Goal: Check status

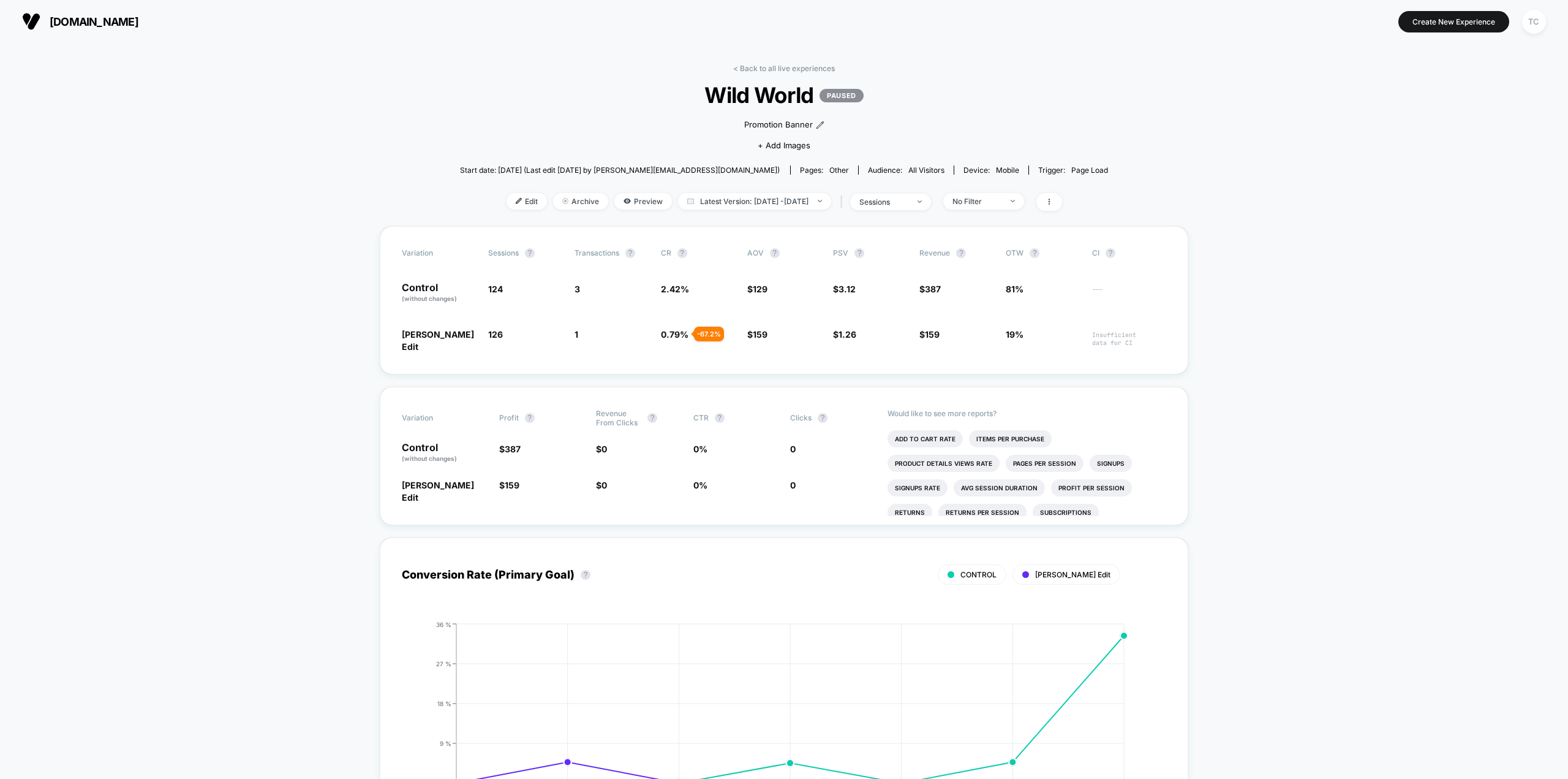
click at [92, 18] on span "[DOMAIN_NAME]" at bounding box center [94, 21] width 89 height 13
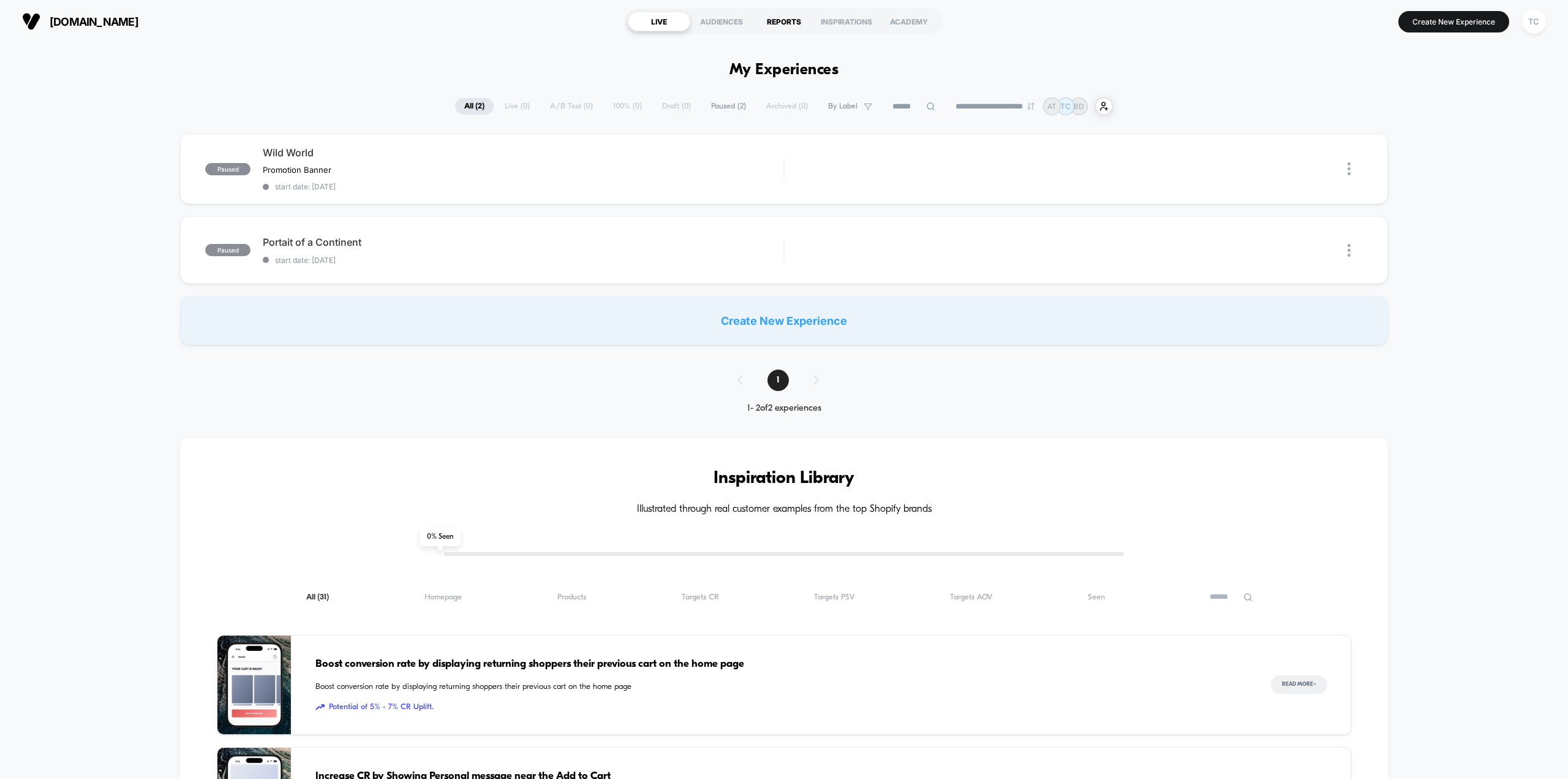
click at [775, 23] on div "REPORTS" at bounding box center [784, 21] width 63 height 19
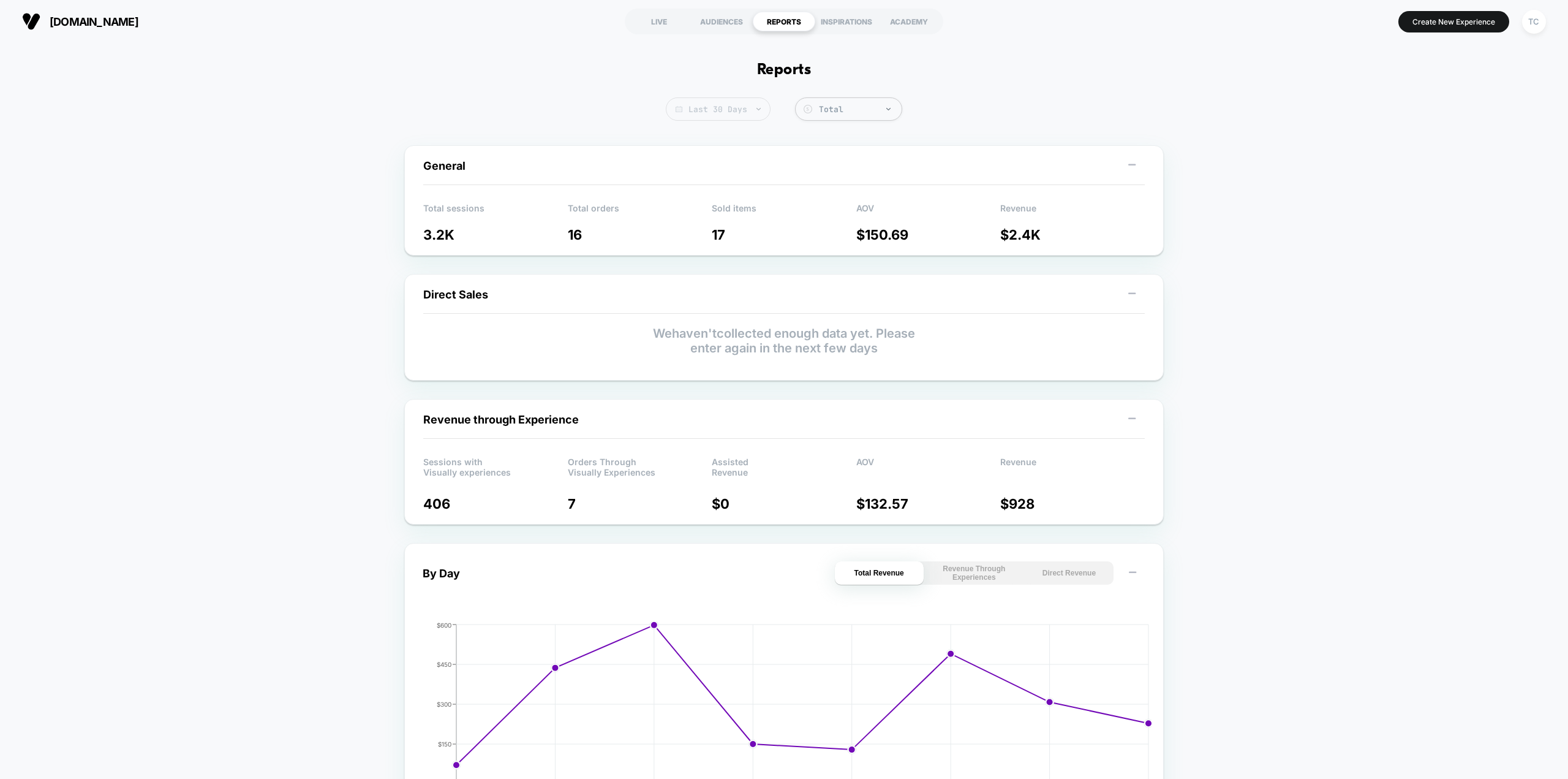
click at [755, 107] on span "Last 30 Days" at bounding box center [718, 109] width 105 height 23
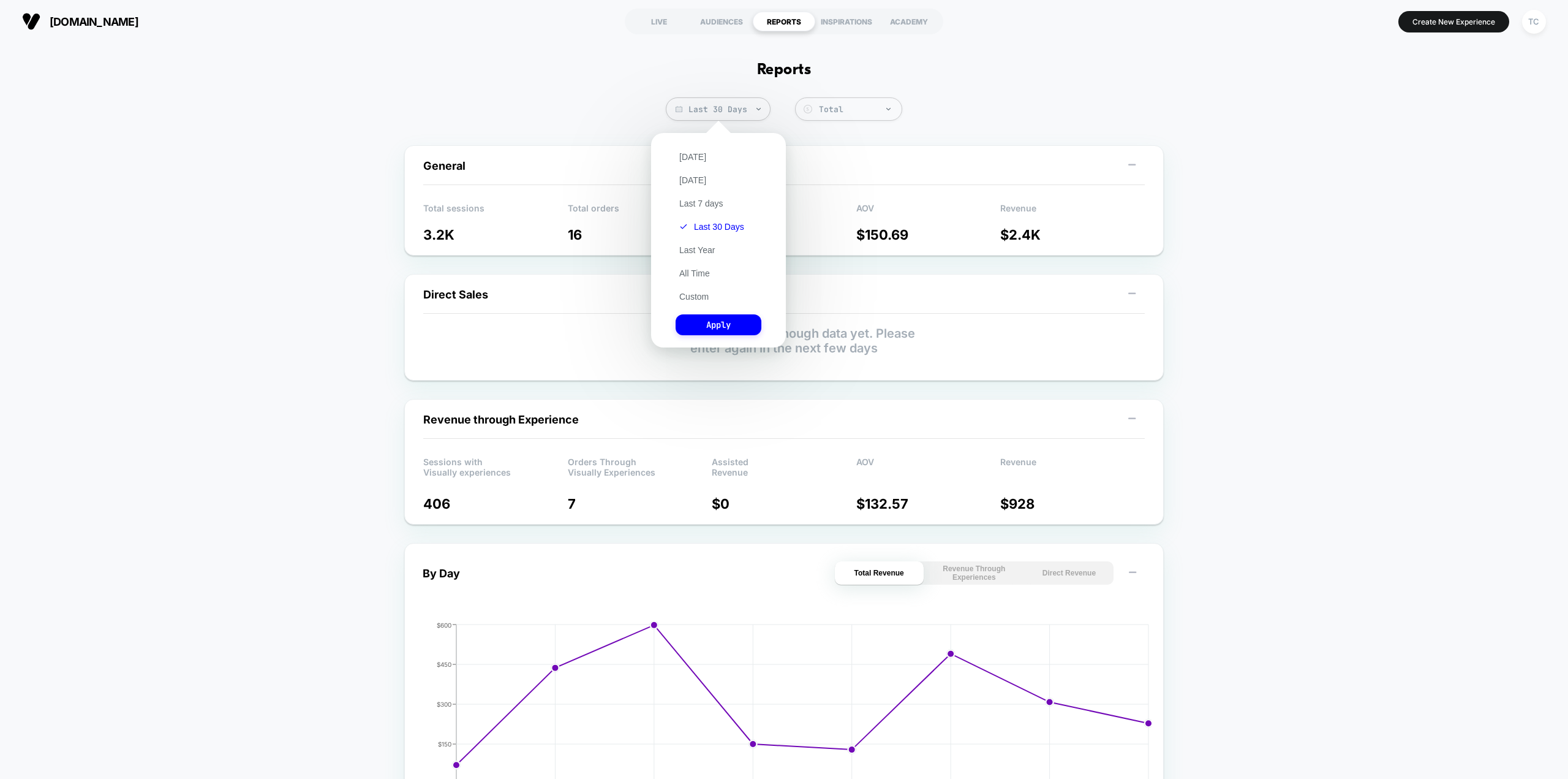
click at [727, 183] on div "[DATE] [DATE] Last 7 days Last 30 Days Last Year All Time Custom Apply" at bounding box center [718, 240] width 122 height 202
click at [707, 176] on button "[DATE]" at bounding box center [693, 180] width 34 height 11
click at [713, 331] on button "Apply" at bounding box center [718, 324] width 86 height 21
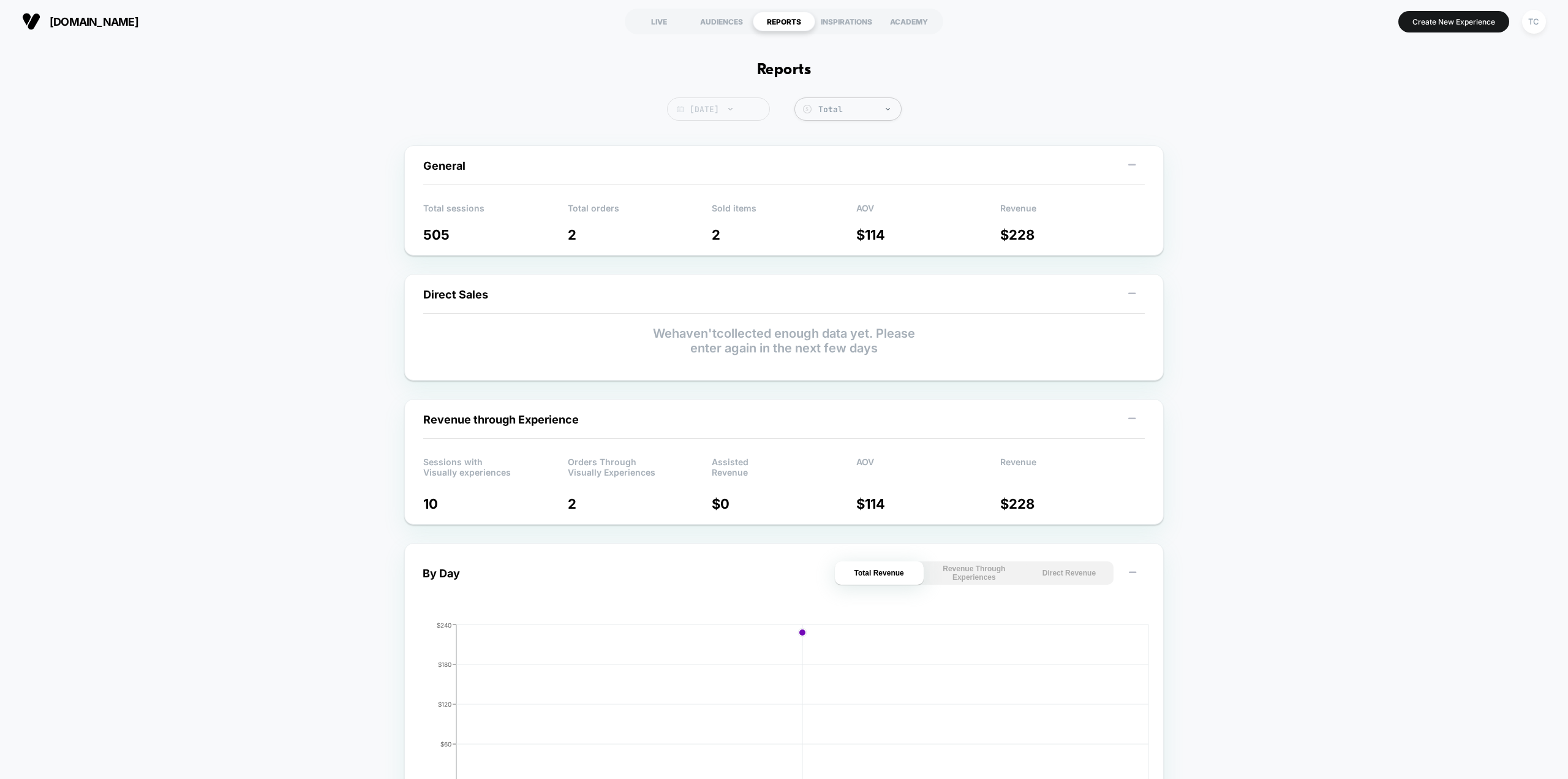
click at [738, 110] on span "[DATE]" at bounding box center [718, 109] width 103 height 23
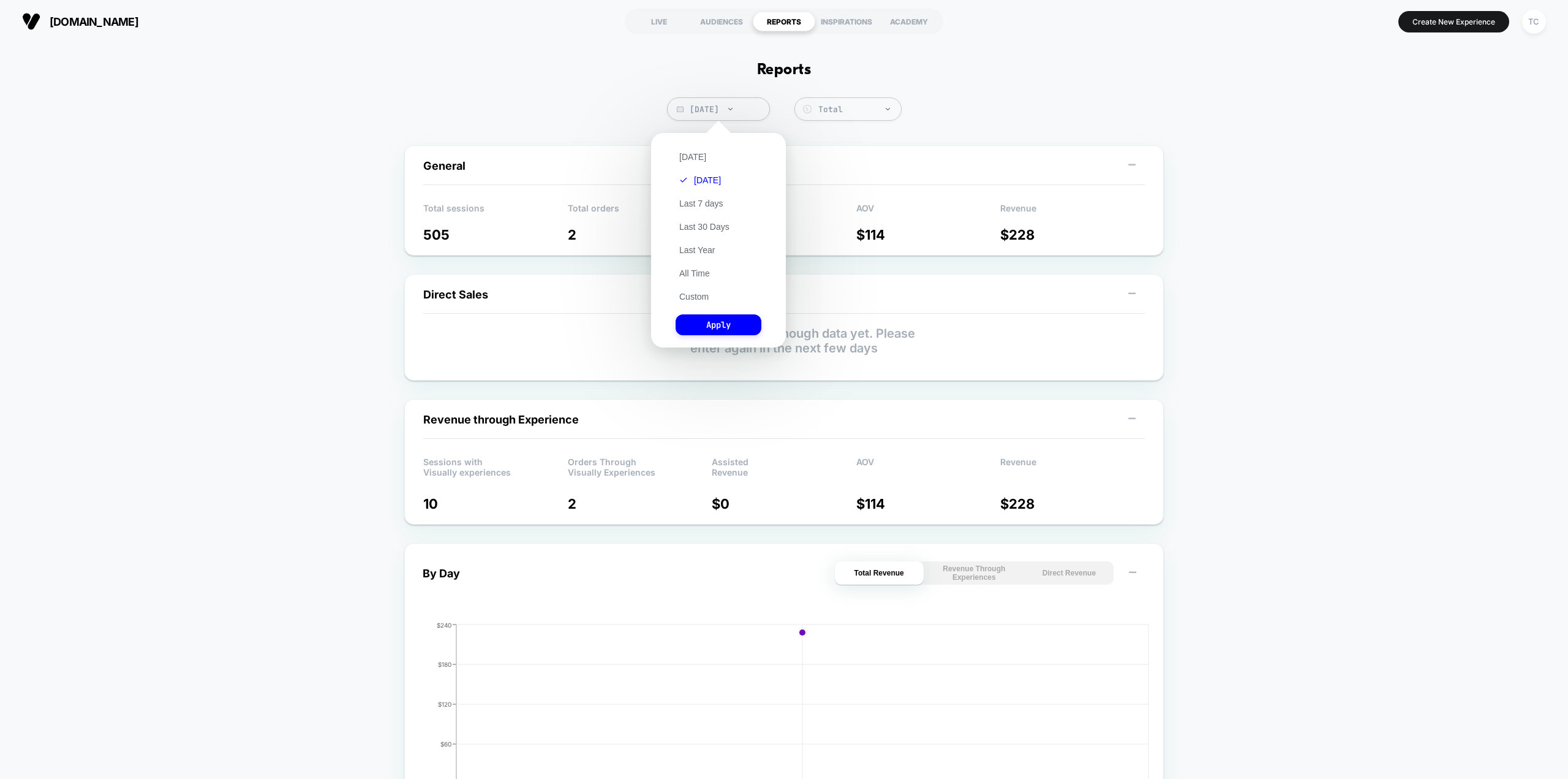
click at [703, 292] on button "Custom" at bounding box center [694, 297] width 37 height 11
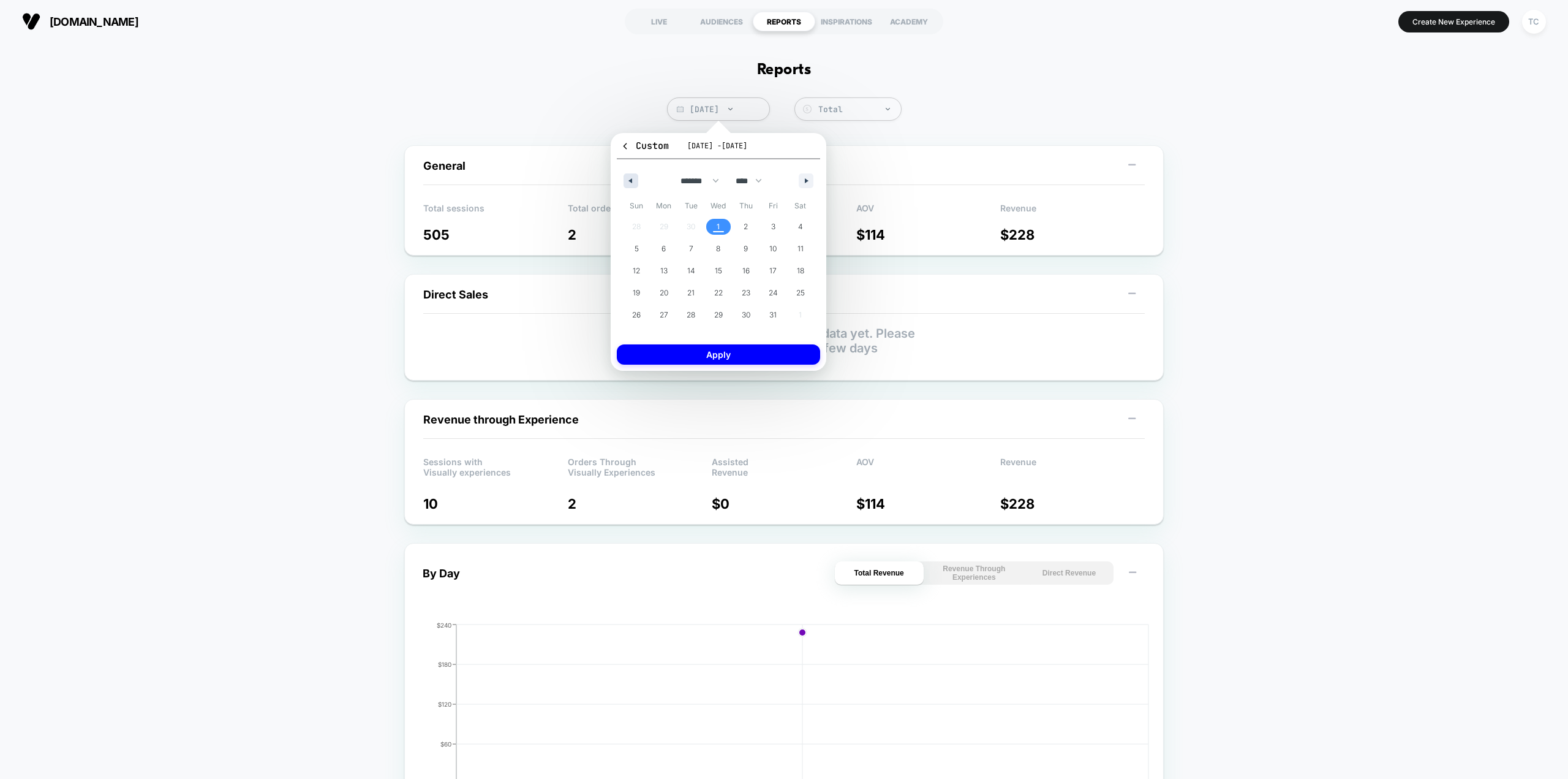
click at [633, 182] on button "button" at bounding box center [631, 181] width 14 height 14
select select "*"
click at [665, 319] on span "29" at bounding box center [664, 315] width 9 height 22
click at [771, 295] on span "26" at bounding box center [773, 292] width 9 height 22
click at [697, 314] on span "30" at bounding box center [692, 315] width 28 height 16
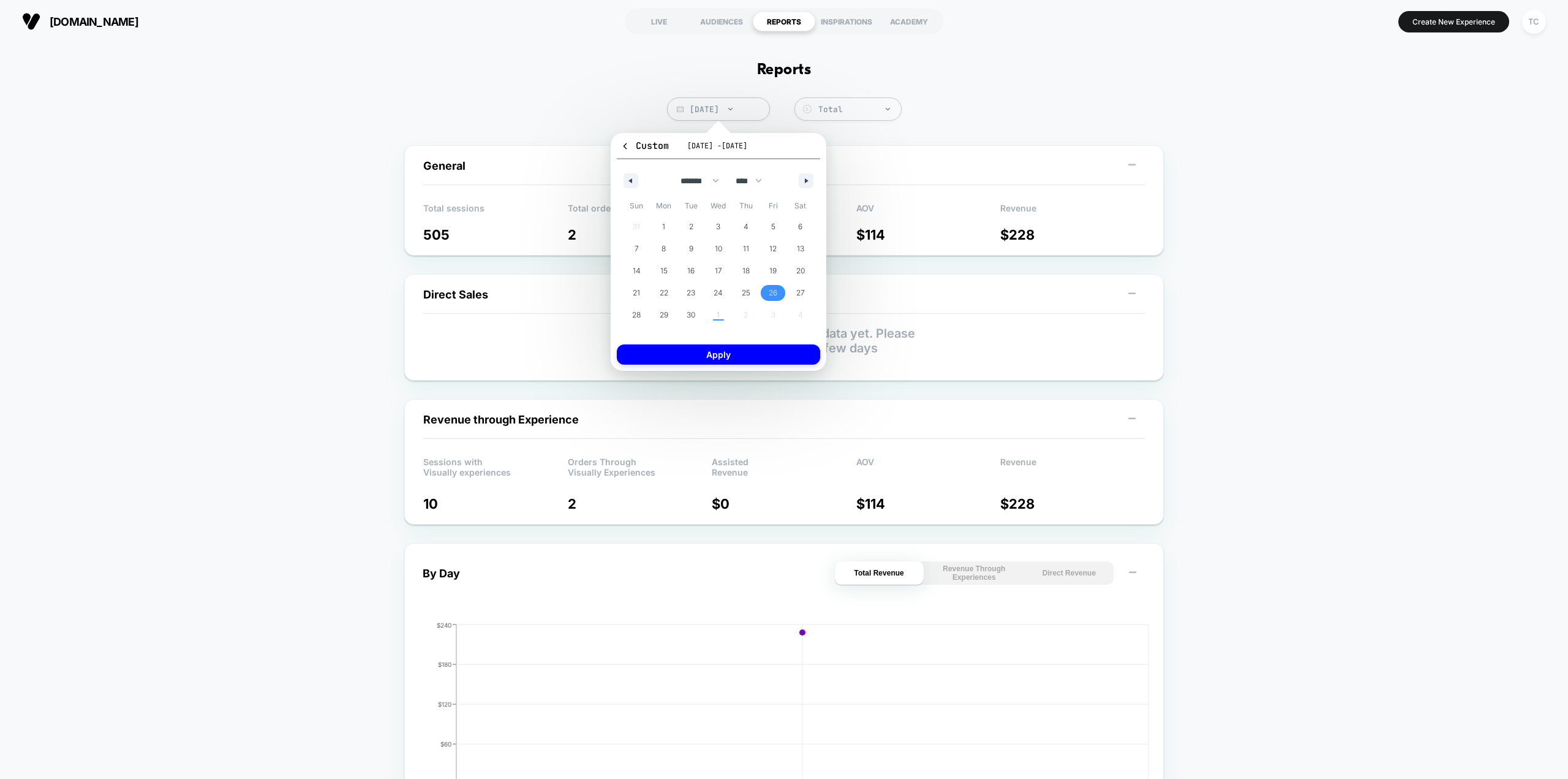
click at [776, 292] on span "26" at bounding box center [773, 292] width 9 height 22
click at [768, 354] on button "Apply" at bounding box center [718, 354] width 203 height 20
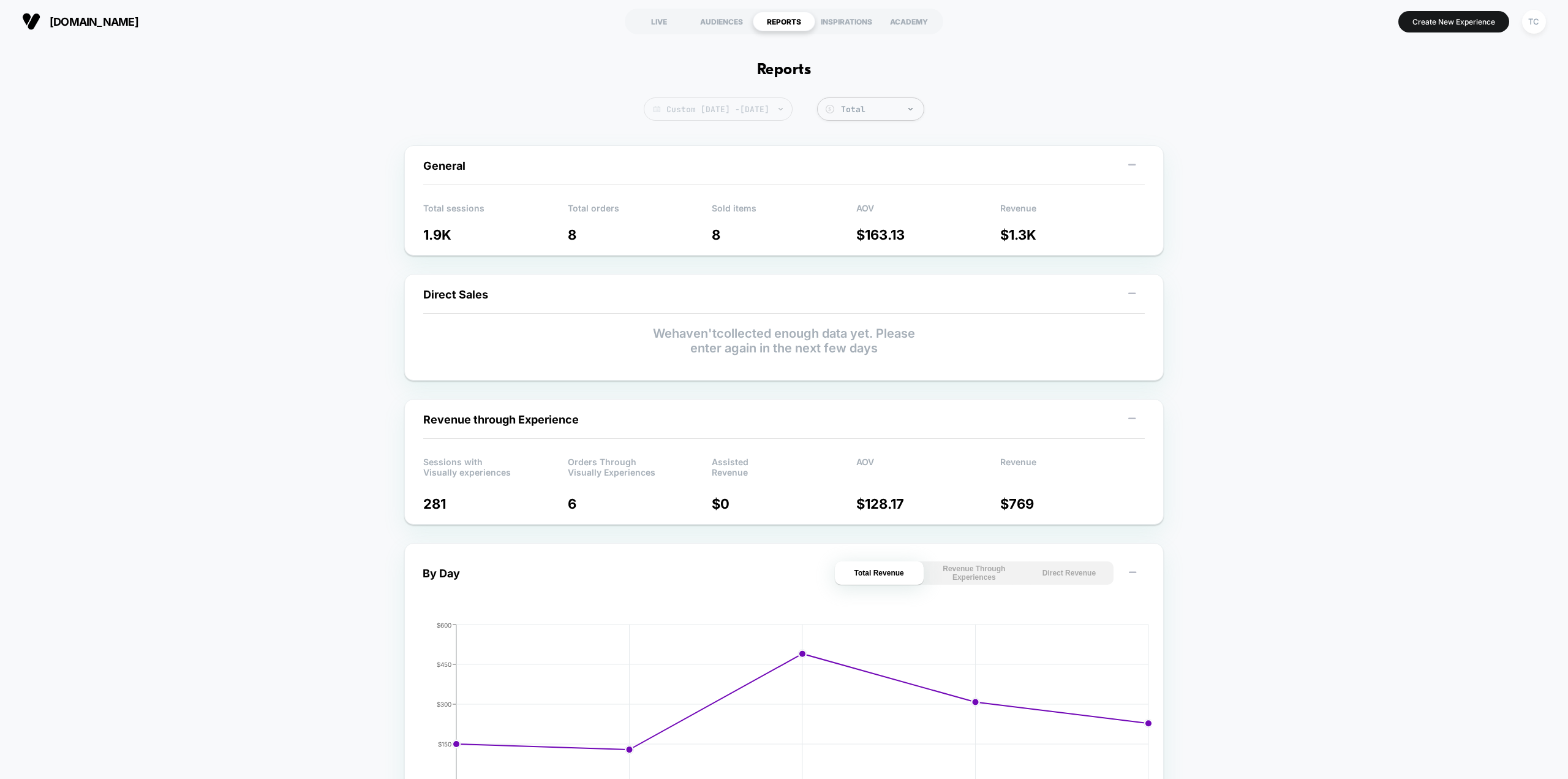
click at [730, 111] on span "Custom [DATE] - [DATE]" at bounding box center [718, 109] width 149 height 23
select select "*"
select select "****"
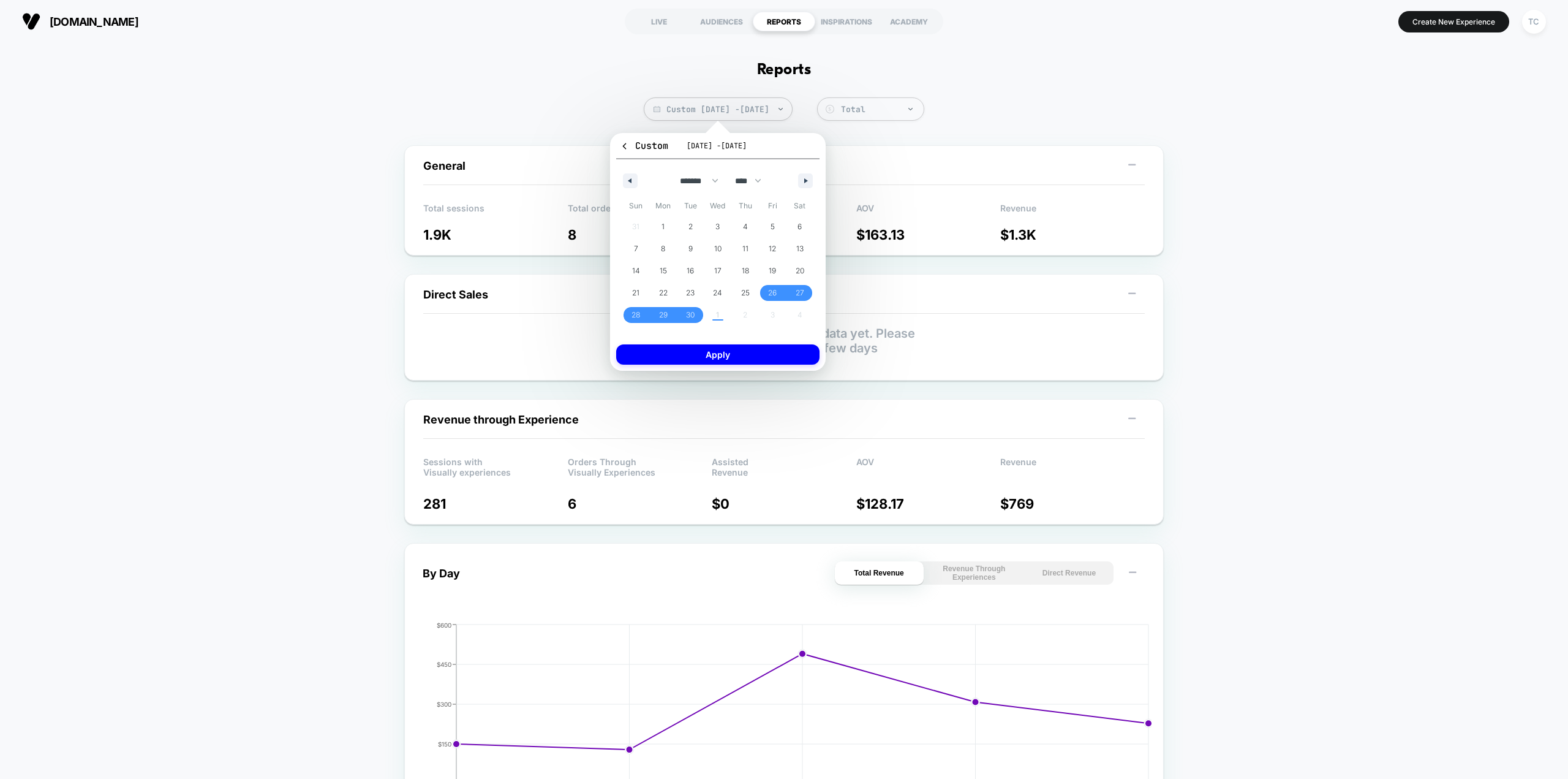
click at [195, 275] on div "Custom [DATE] - [DATE] Total Group 2 $ General Total sessions 1.9K Total orders…" at bounding box center [784, 669] width 1568 height 1144
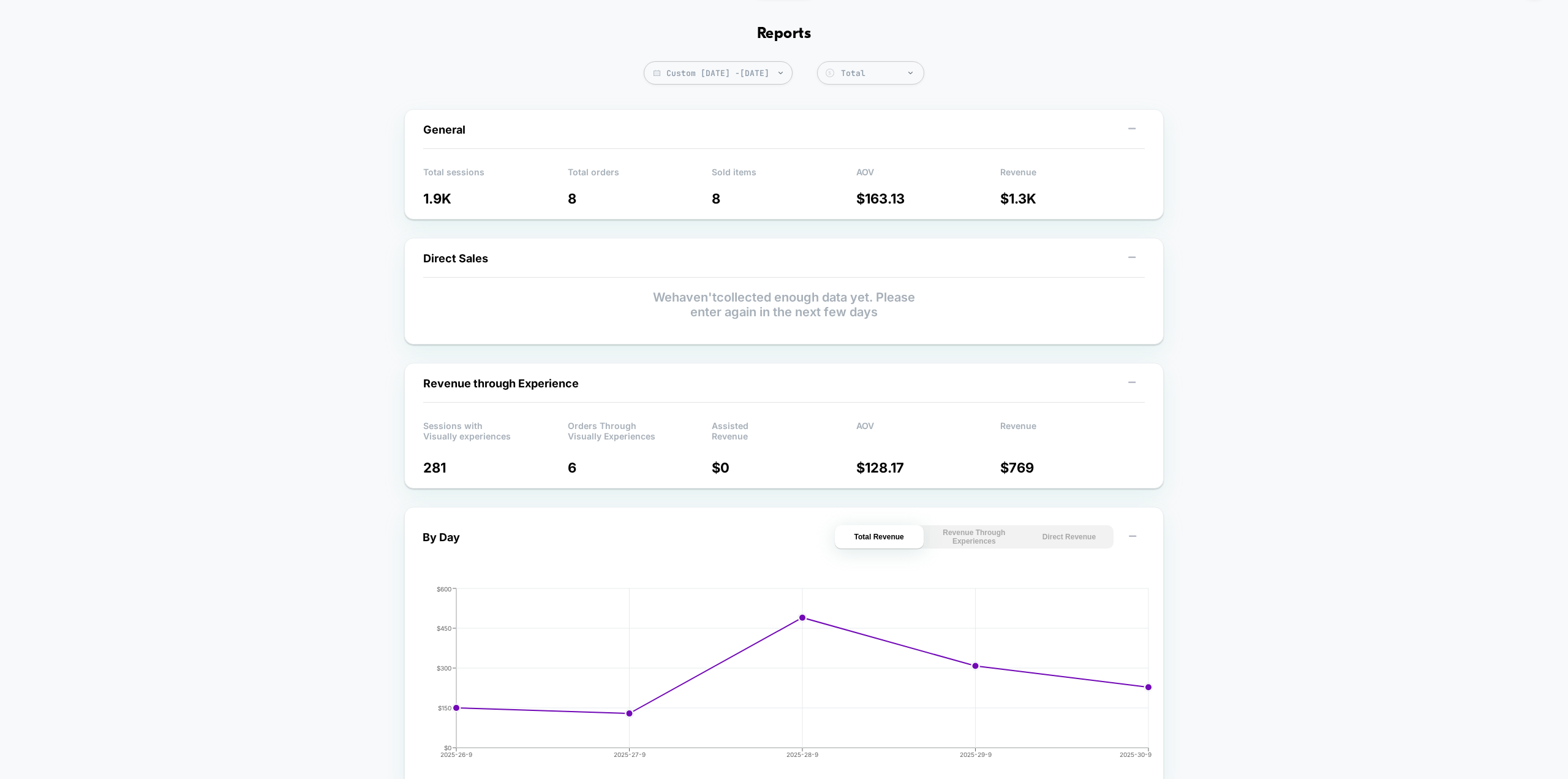
scroll to position [61, 0]
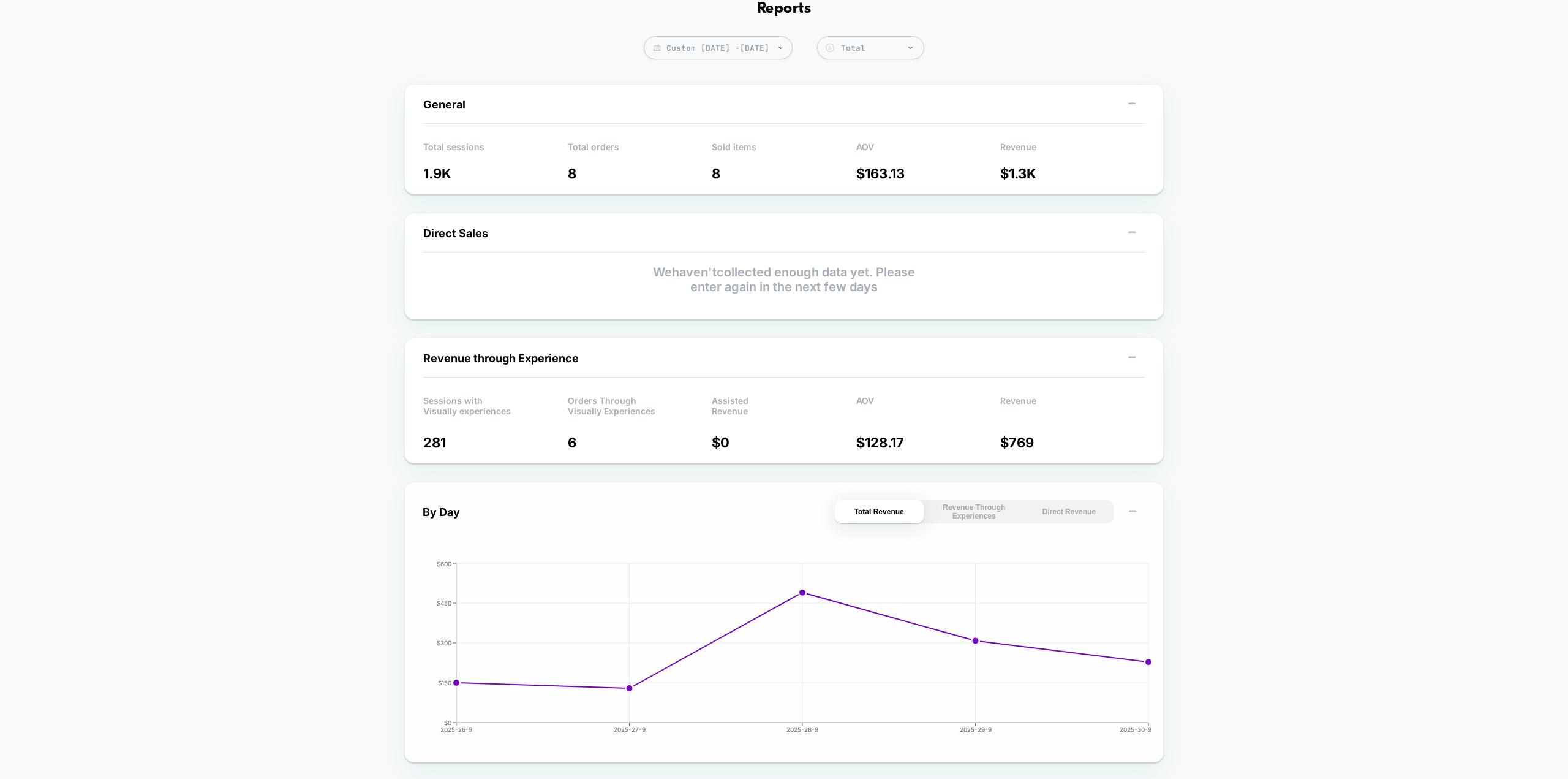
click at [978, 516] on button "Revenue Through Experiences" at bounding box center [974, 511] width 89 height 23
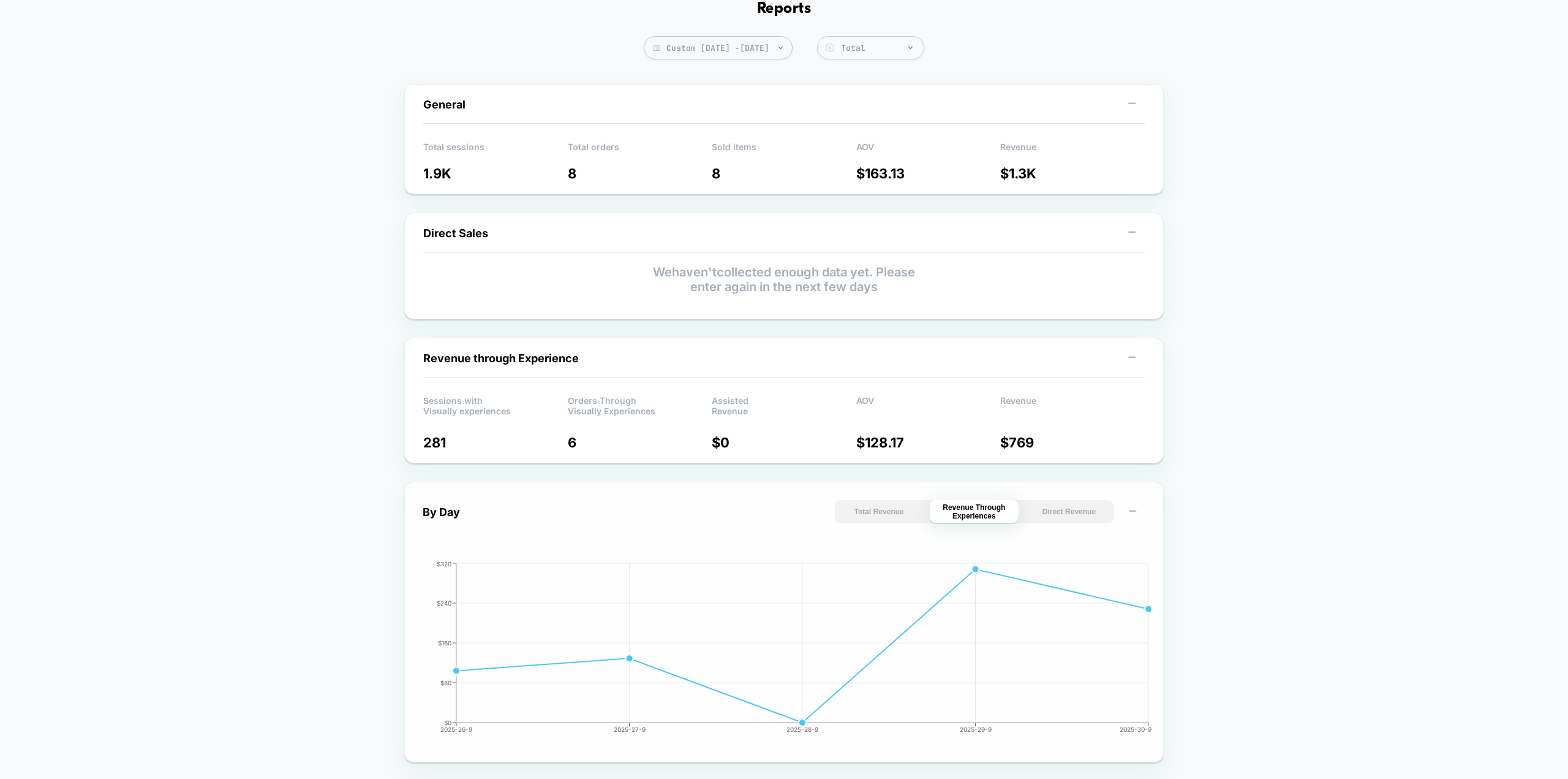
click at [1040, 514] on button "Direct Revenue" at bounding box center [1070, 511] width 89 height 23
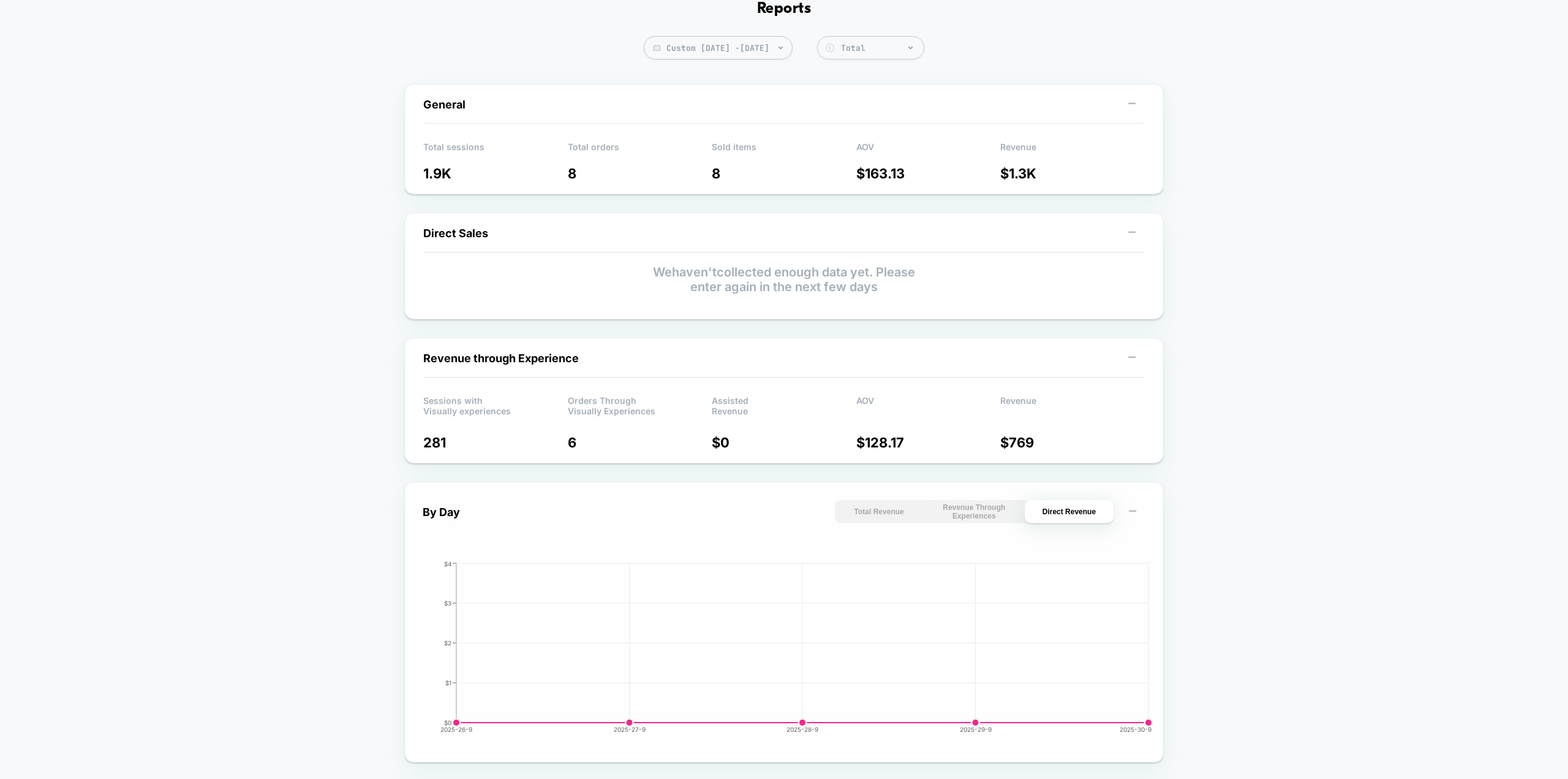
click at [960, 513] on button "Revenue Through Experiences" at bounding box center [974, 511] width 89 height 23
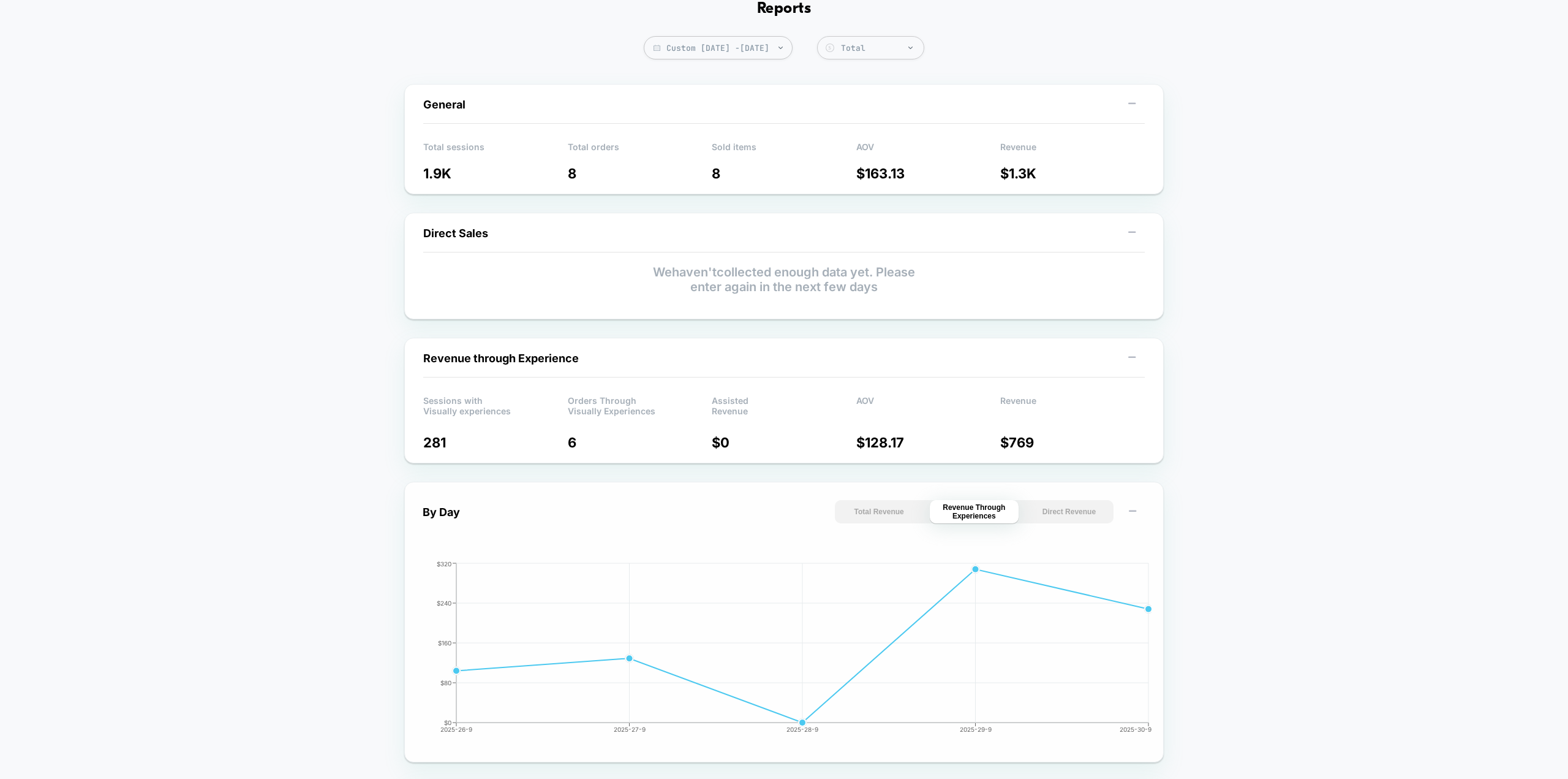
click at [889, 513] on button "Total Revenue" at bounding box center [880, 511] width 89 height 23
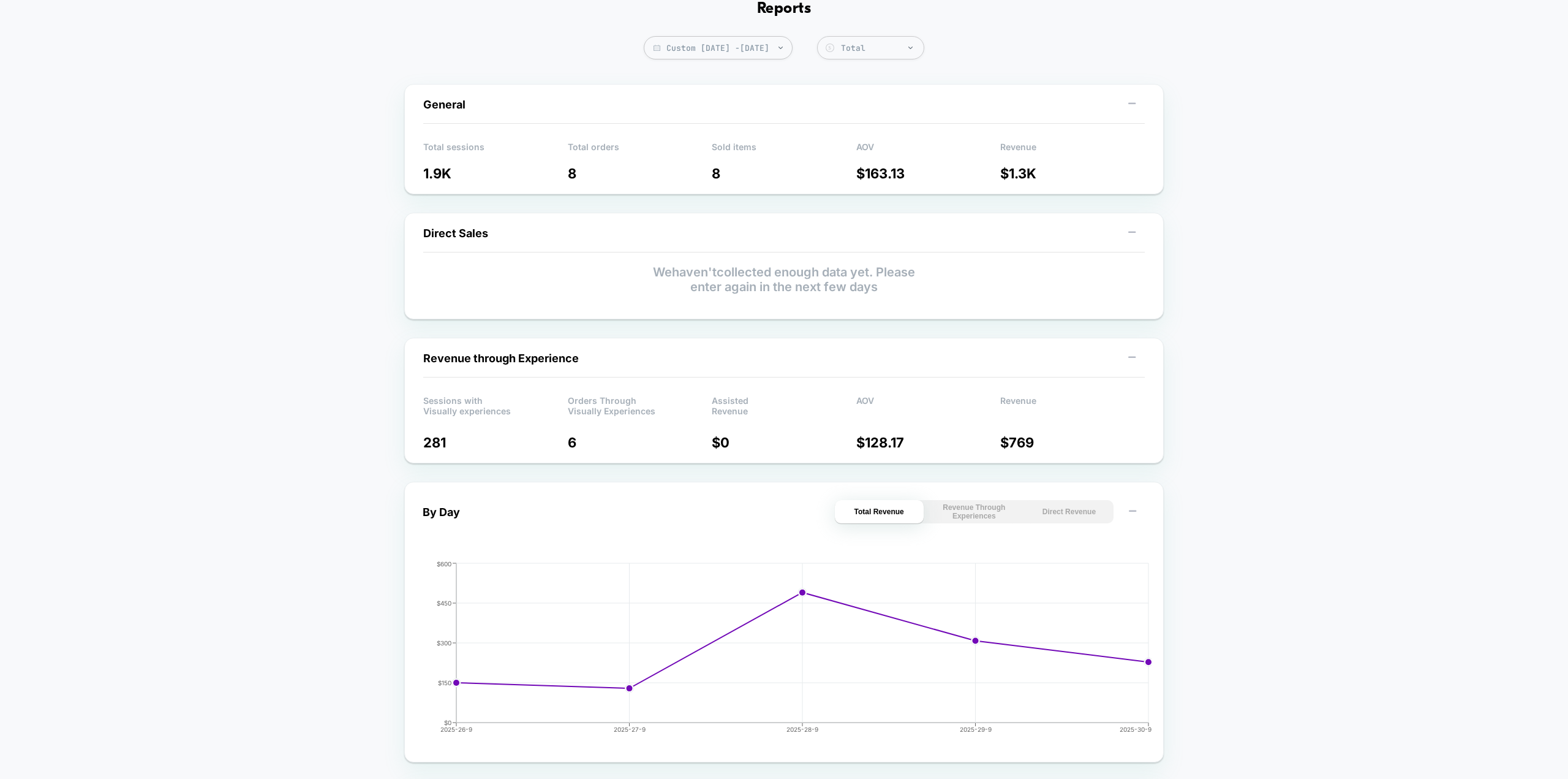
scroll to position [0, 0]
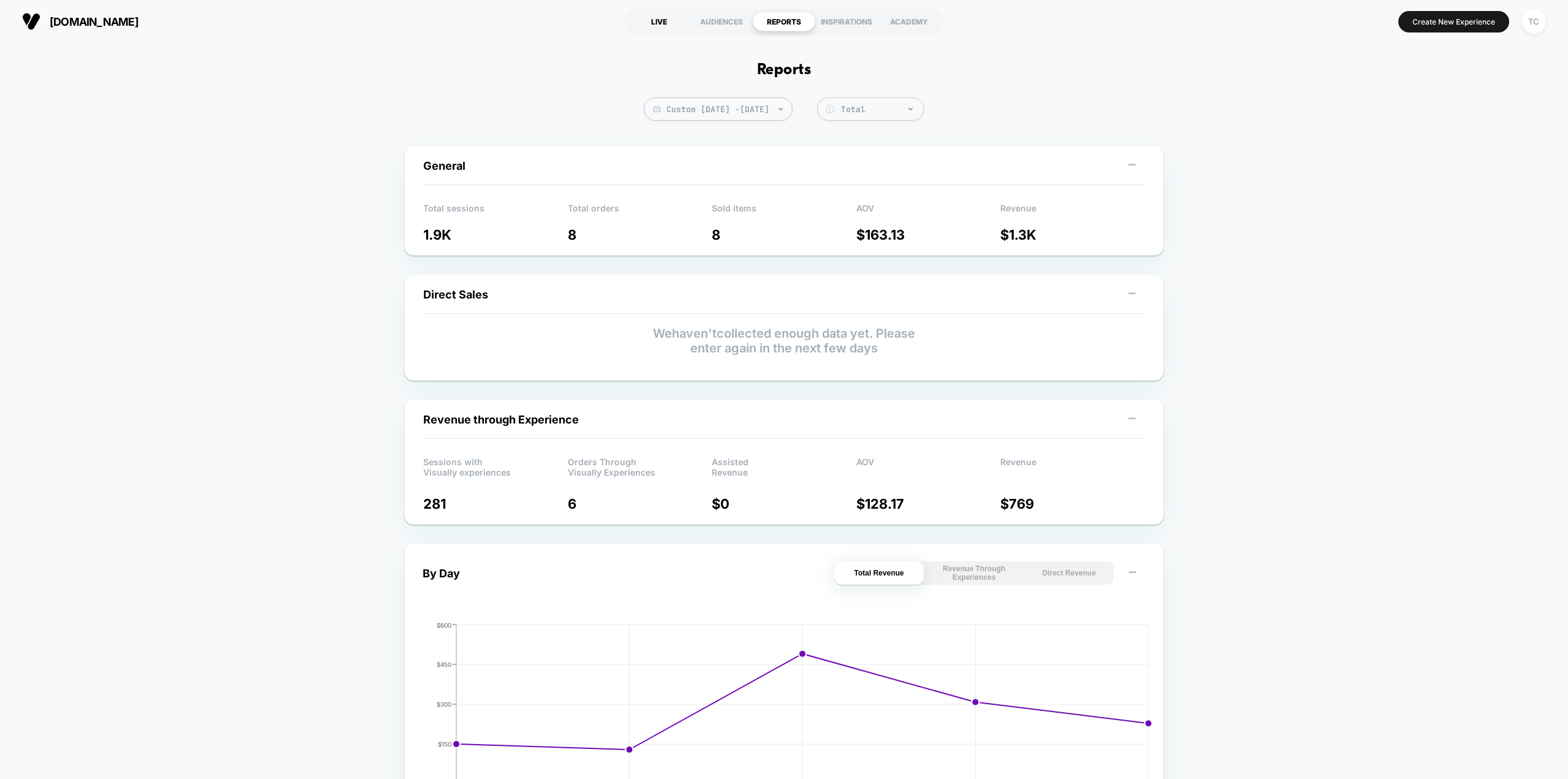
click at [656, 23] on div "LIVE" at bounding box center [660, 21] width 63 height 19
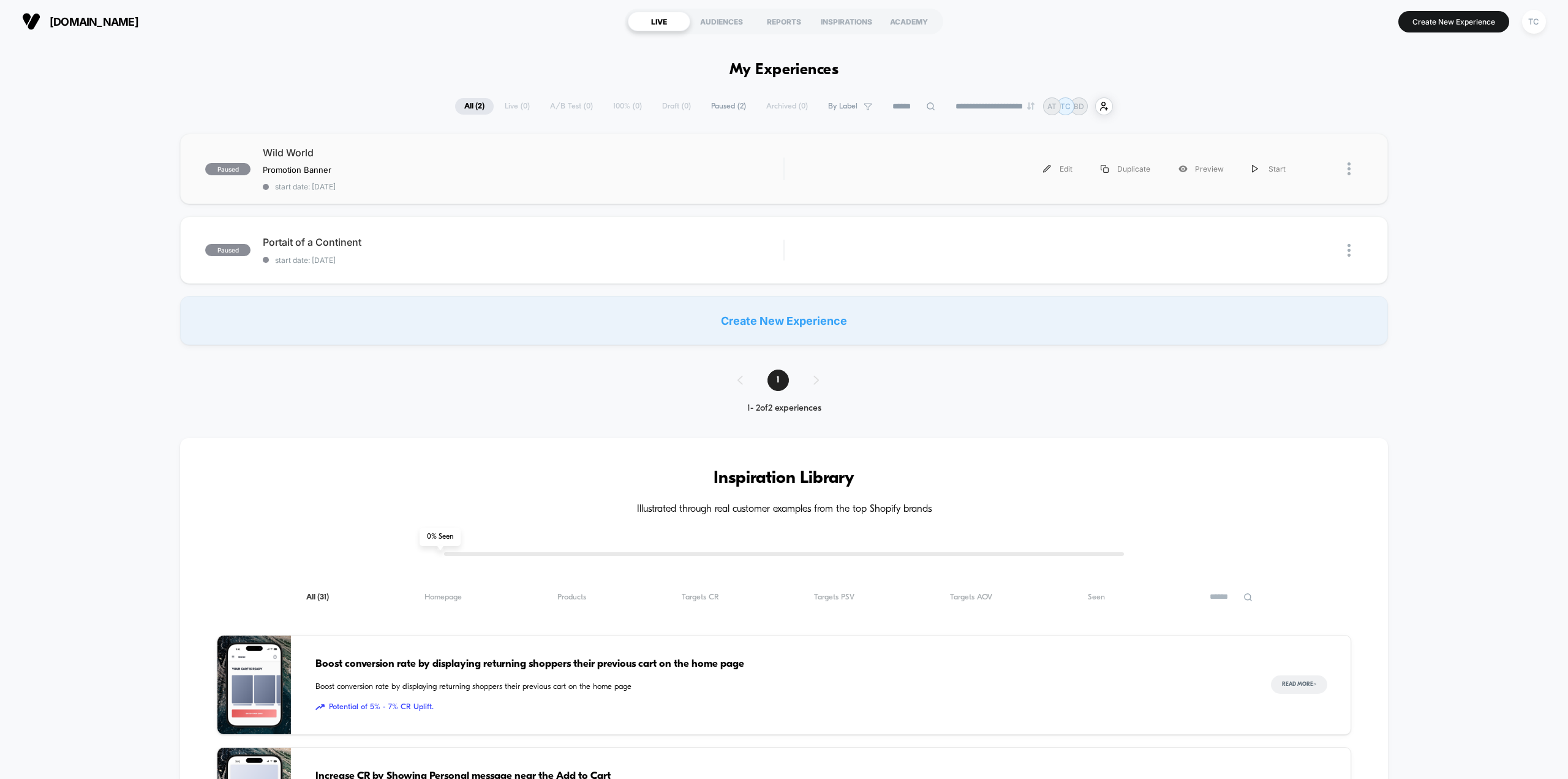
click at [1354, 161] on div at bounding box center [1355, 169] width 15 height 28
click at [1433, 145] on div "paused Wild World Promotion Banner Click to edit experience details Promotion B…" at bounding box center [784, 239] width 1568 height 211
click at [299, 156] on span "Wild World" at bounding box center [523, 153] width 521 height 13
